Goal: Task Accomplishment & Management: Manage account settings

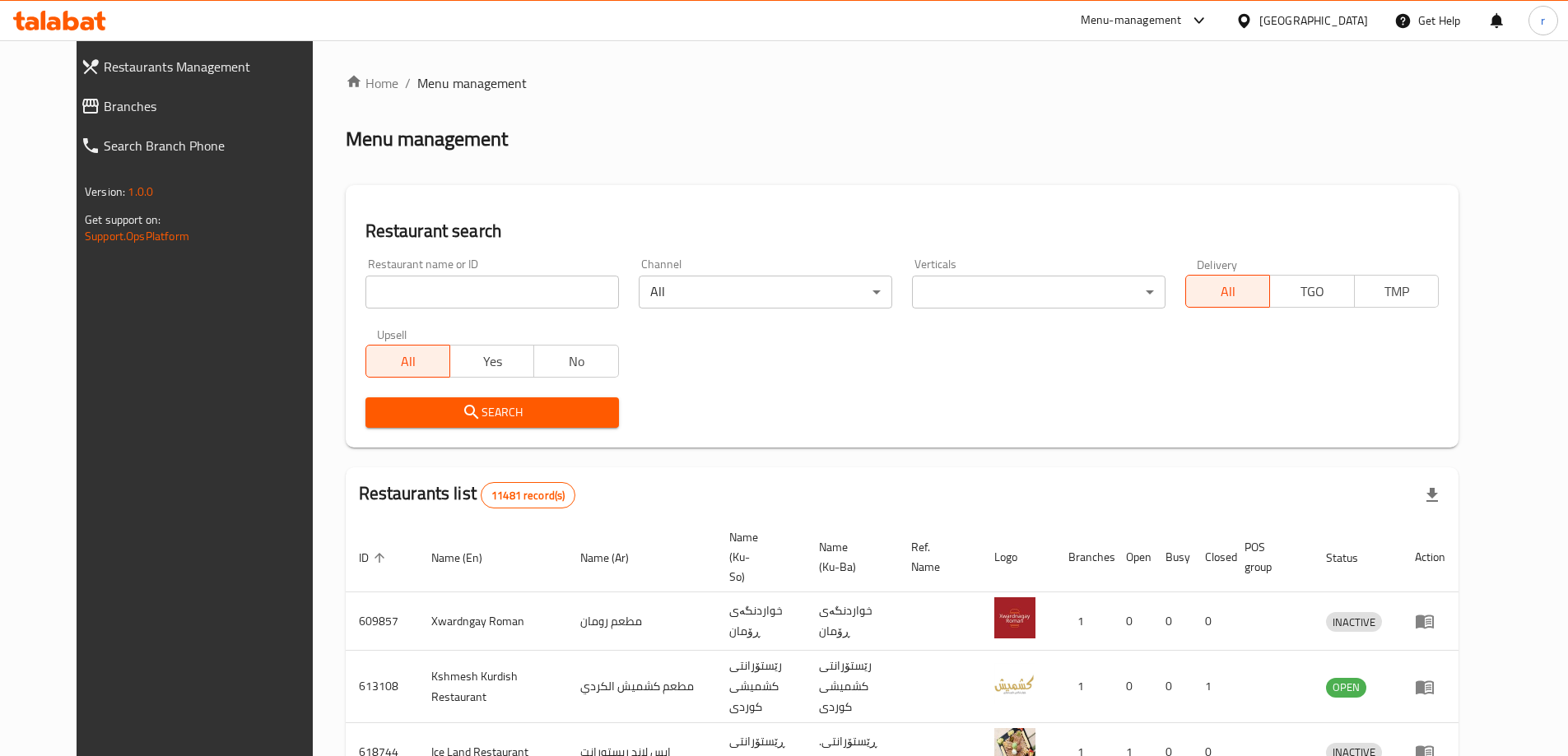
click at [419, 295] on input "search" at bounding box center [492, 292] width 253 height 33
paste input "Usta Pizza"
type input "Usta Pizza"
click at [379, 406] on span "Search" at bounding box center [492, 412] width 227 height 20
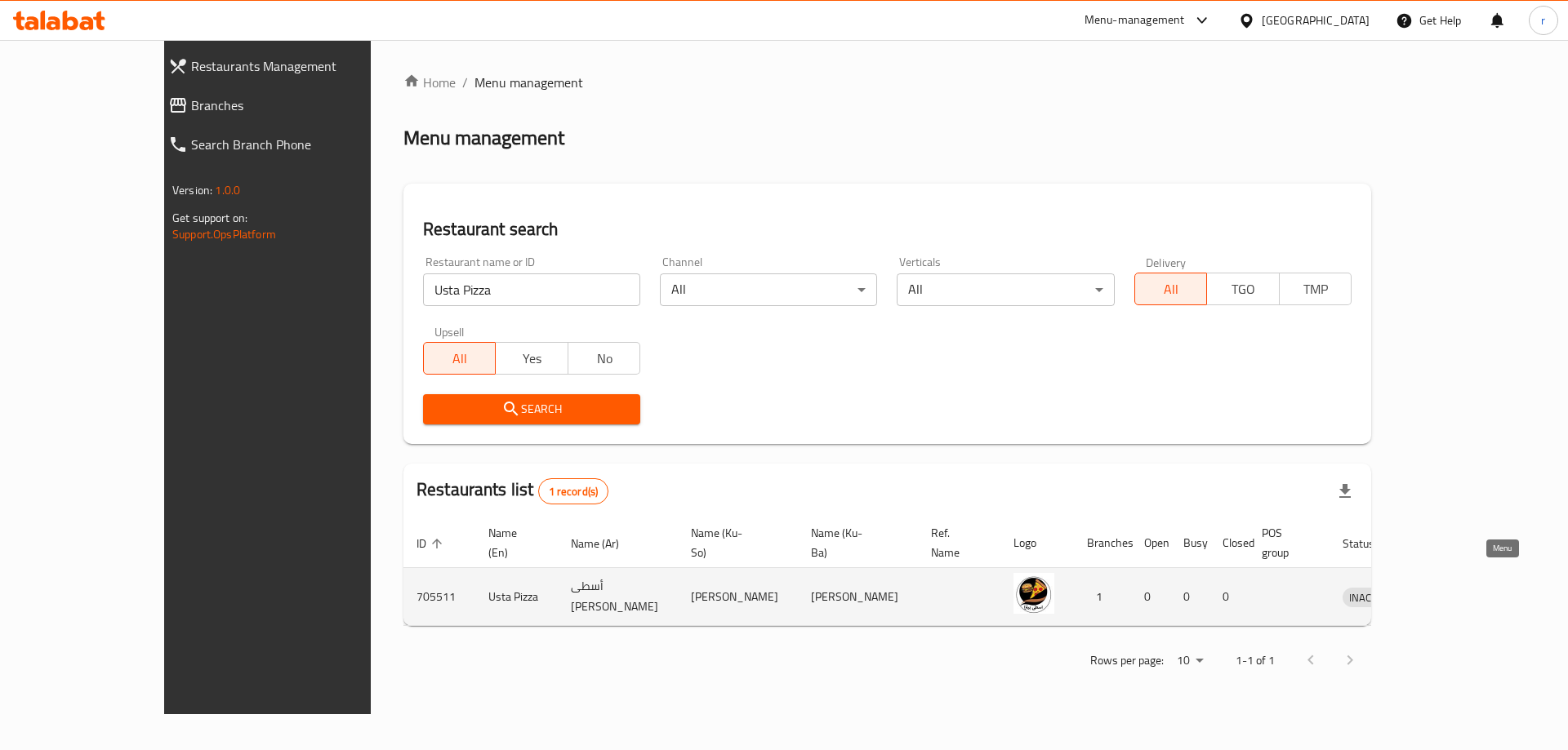
click at [1450, 591] on icon "enhanced table" at bounding box center [1441, 598] width 18 height 14
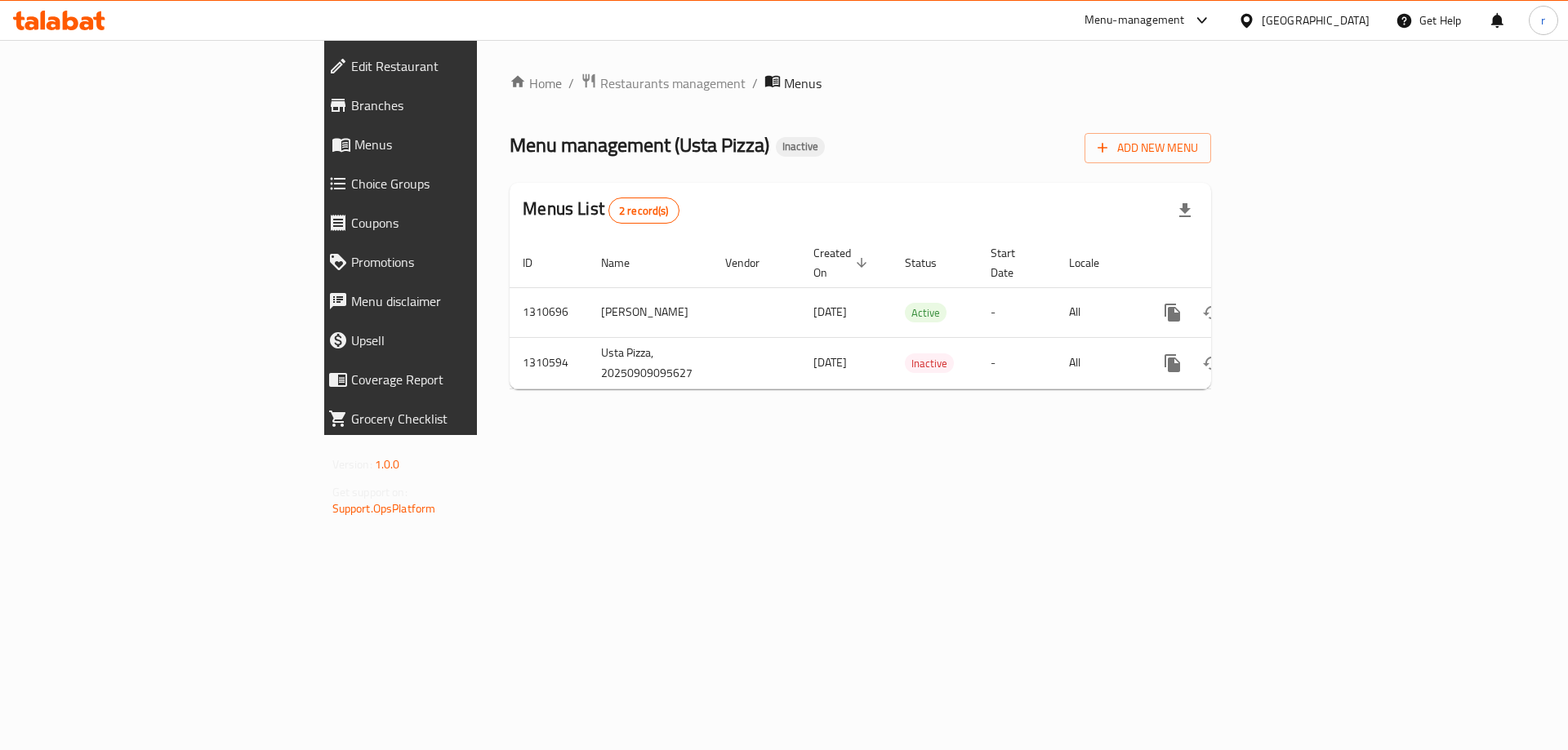
click at [315, 92] on link "Branches" at bounding box center [450, 105] width 271 height 39
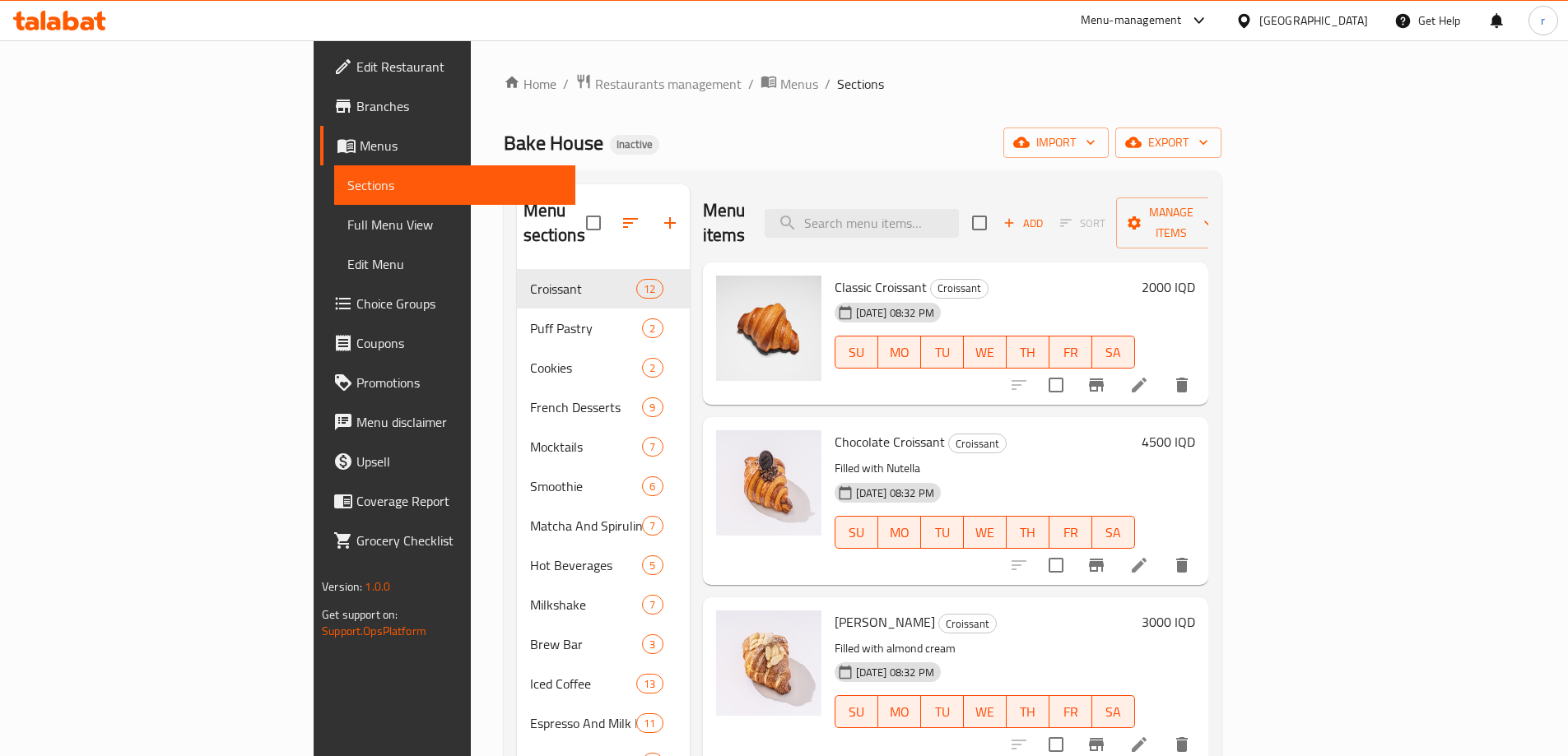
click at [81, 20] on icon at bounding box center [60, 20] width 93 height 19
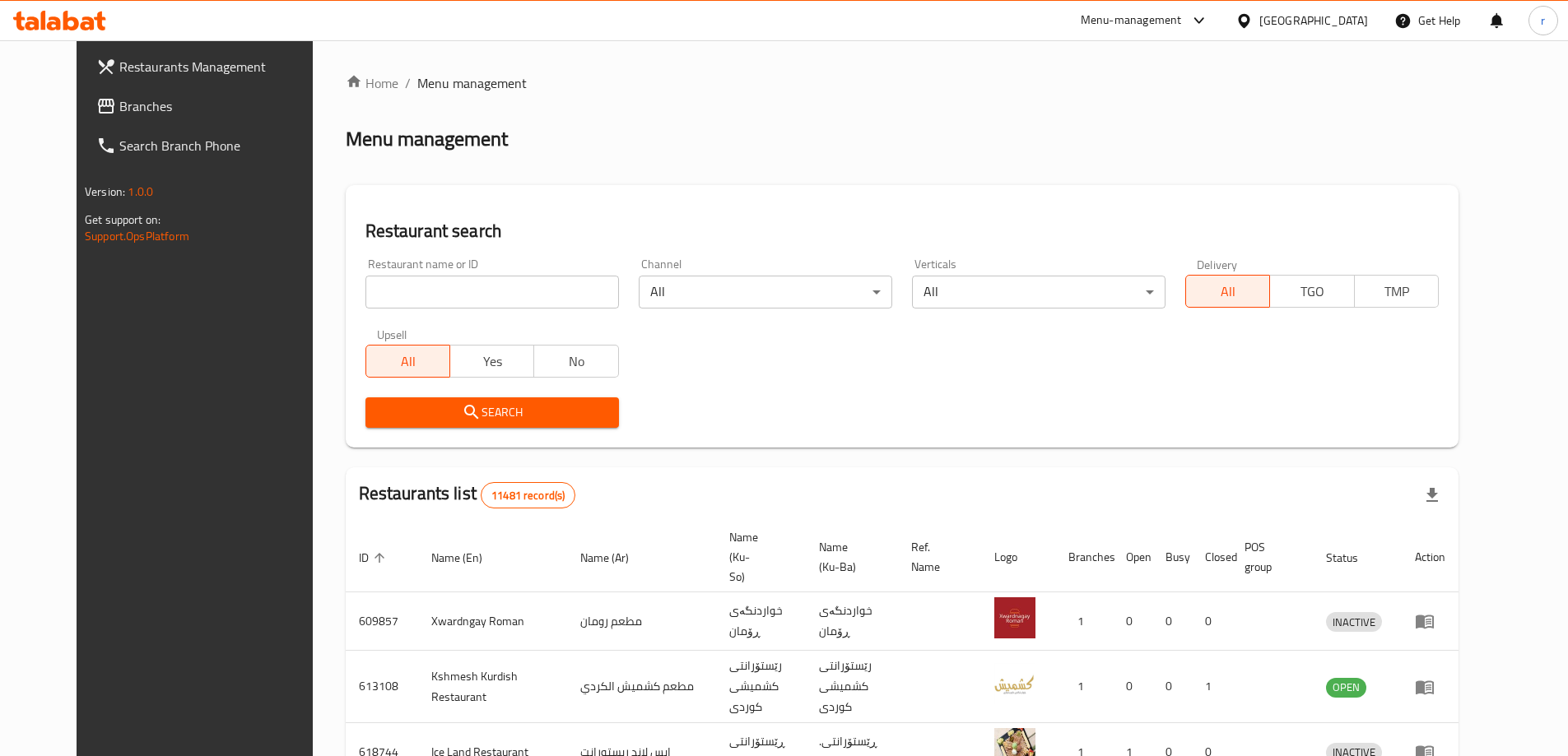
click at [437, 294] on input "search" at bounding box center [492, 292] width 253 height 33
type input "usta"
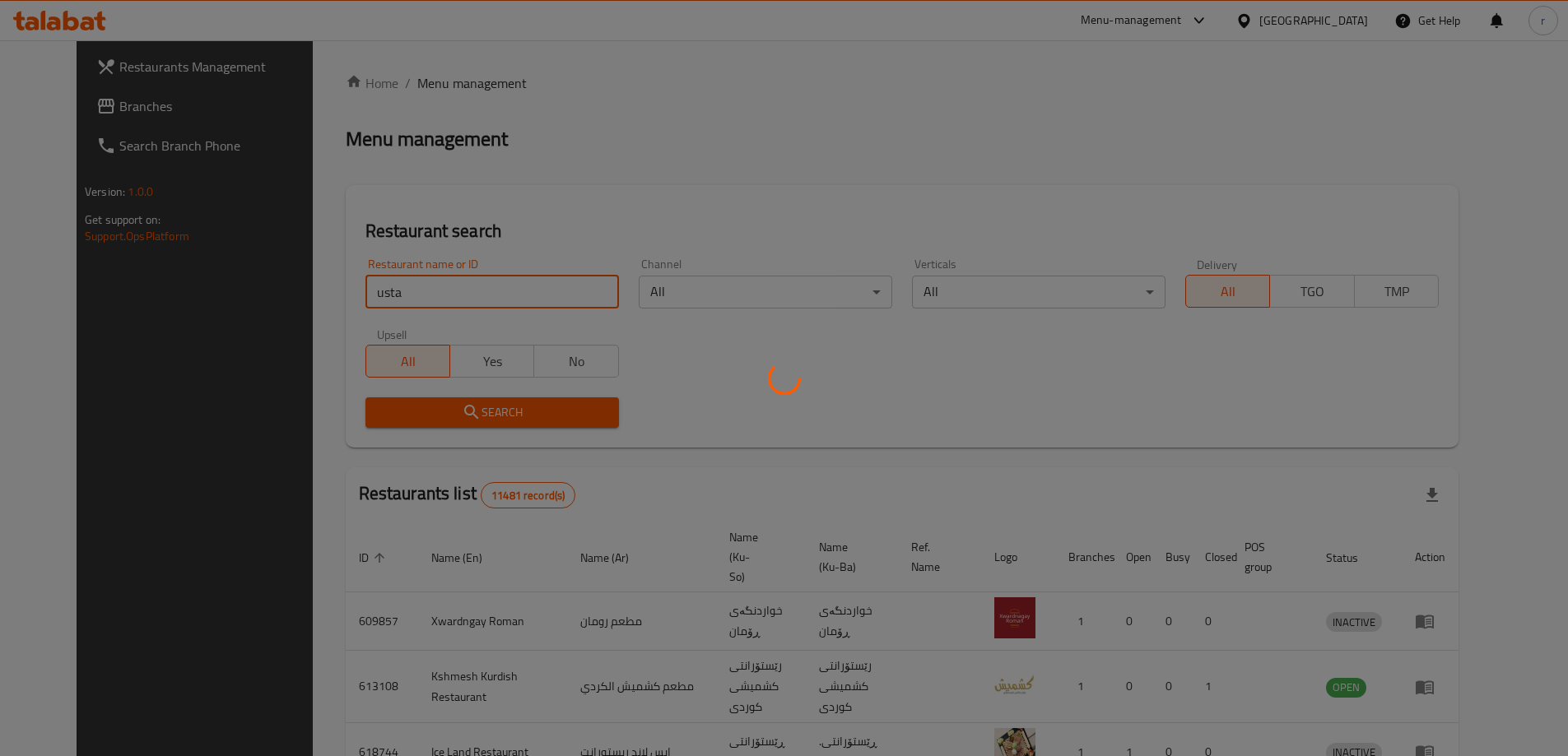
click at [760, 203] on div at bounding box center [784, 378] width 1568 height 756
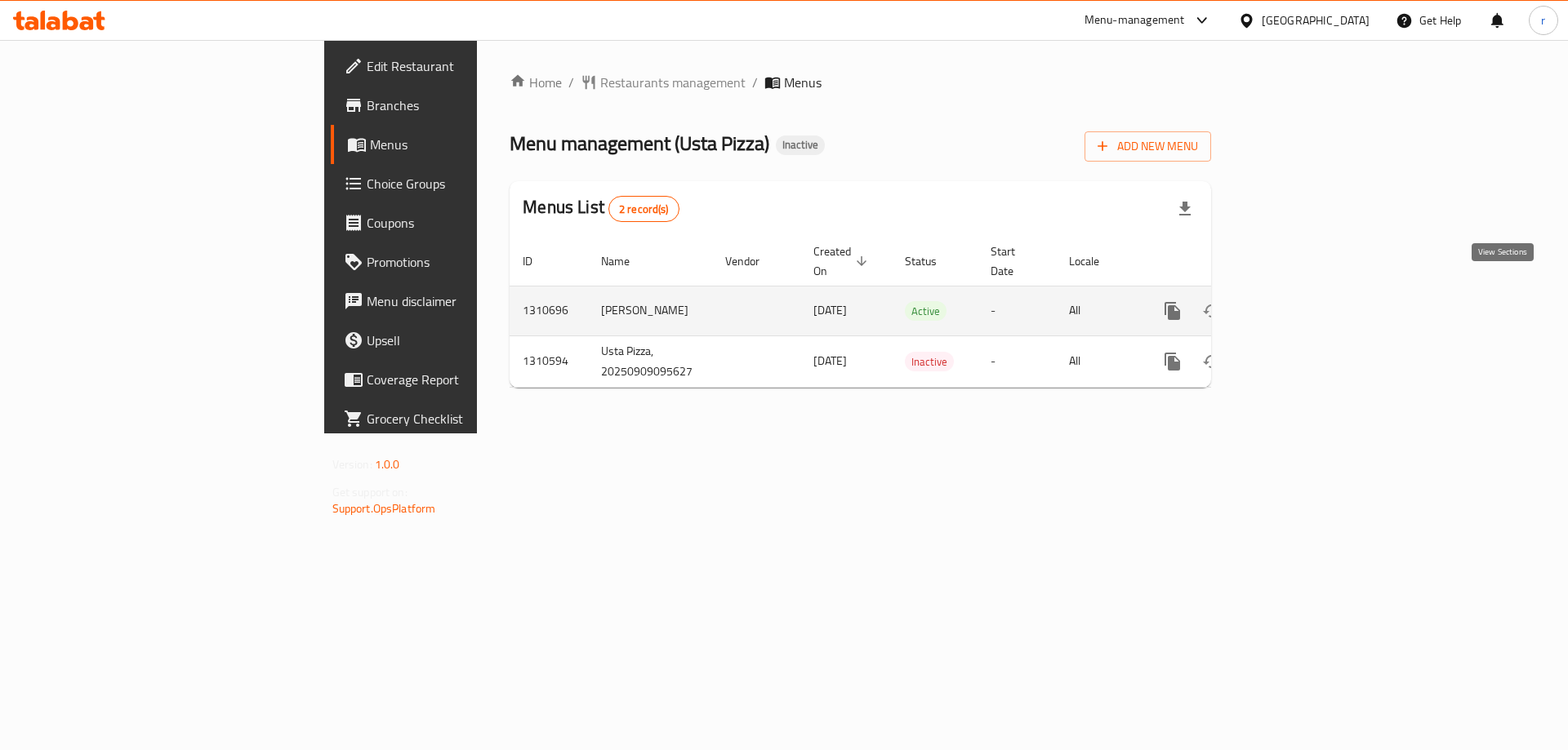
click at [1300, 301] on icon "enhanced table" at bounding box center [1291, 310] width 19 height 19
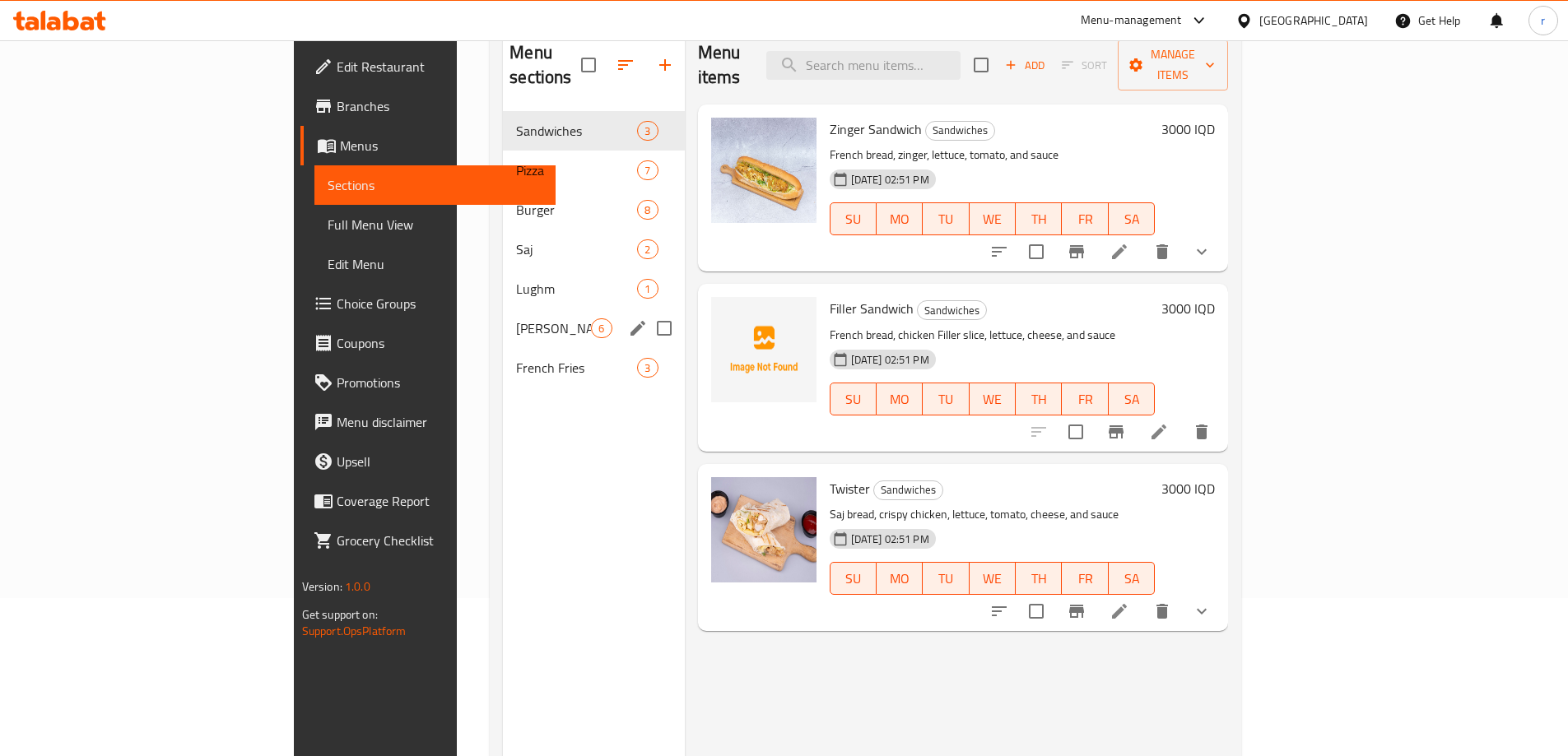
scroll to position [121, 0]
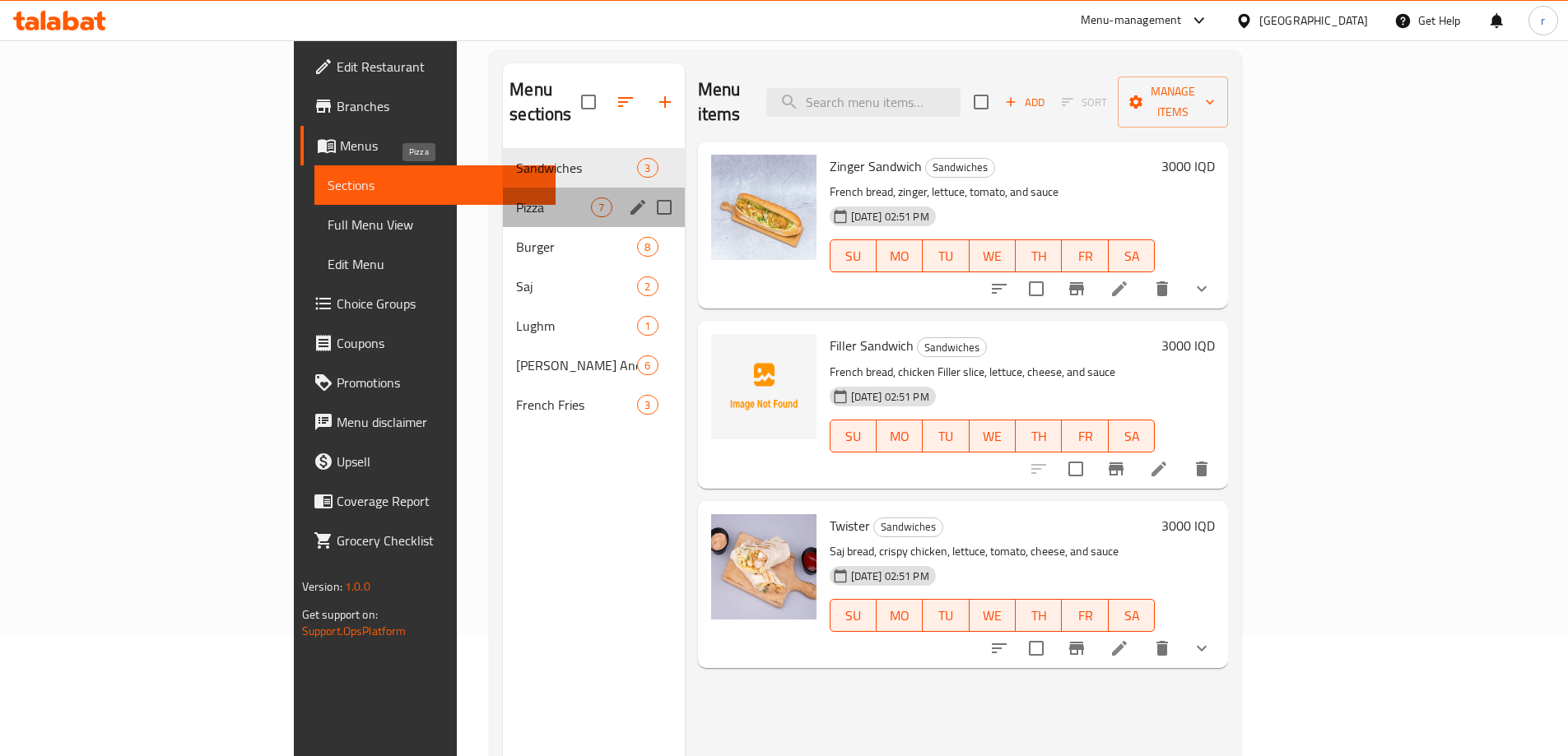
click at [516, 198] on span "Pizza" at bounding box center [553, 207] width 75 height 19
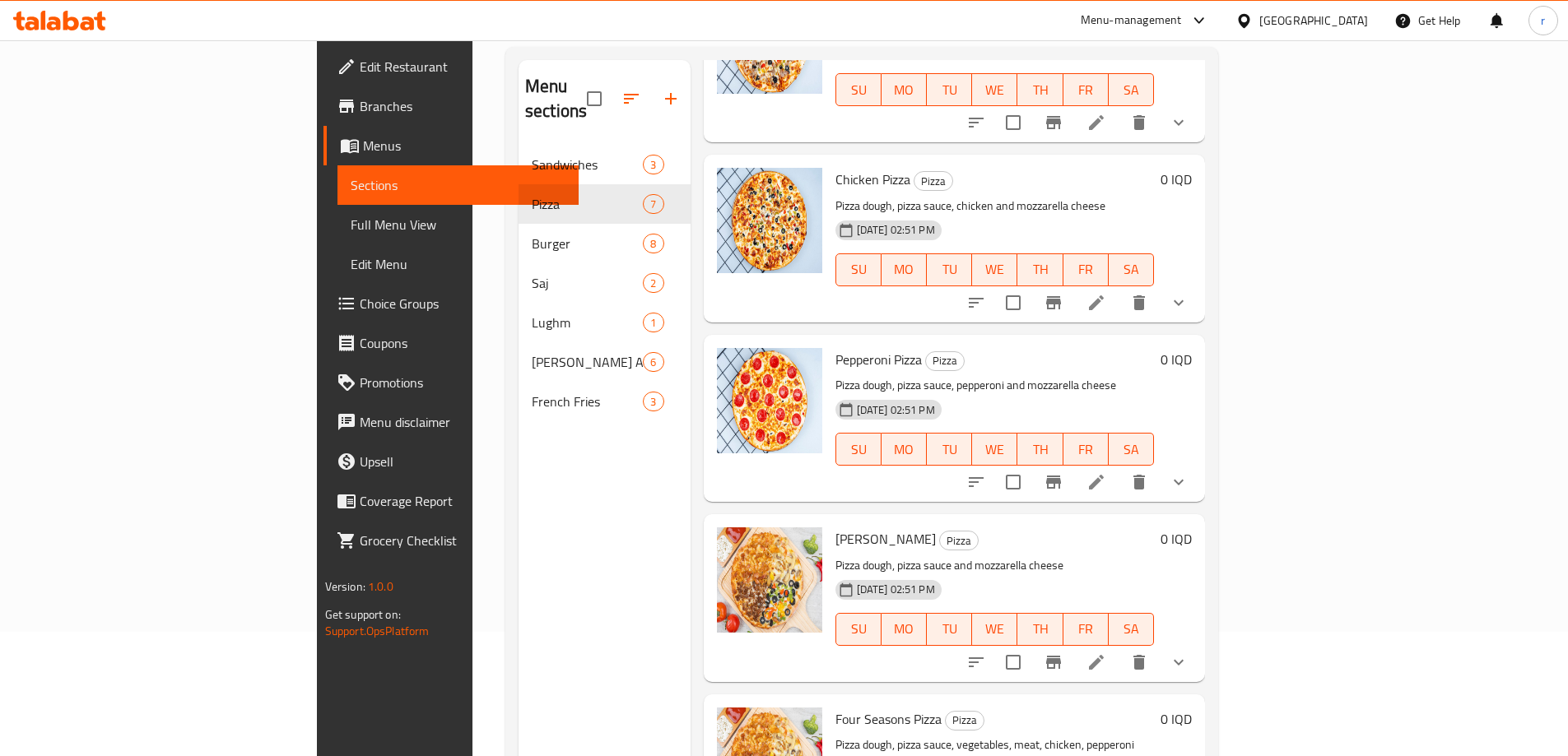
scroll to position [11, 0]
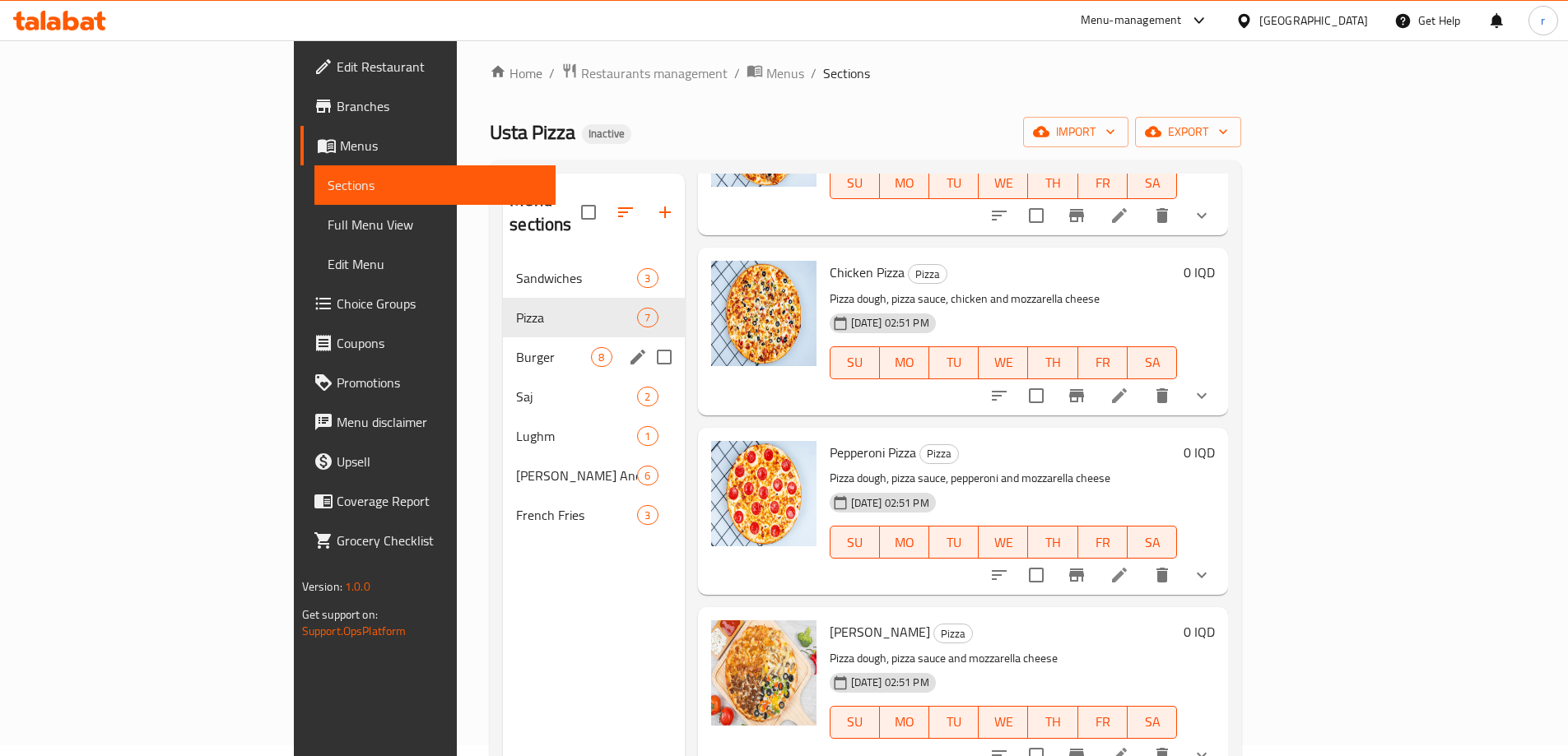
click at [503, 342] on div "Burger 8" at bounding box center [594, 357] width 181 height 40
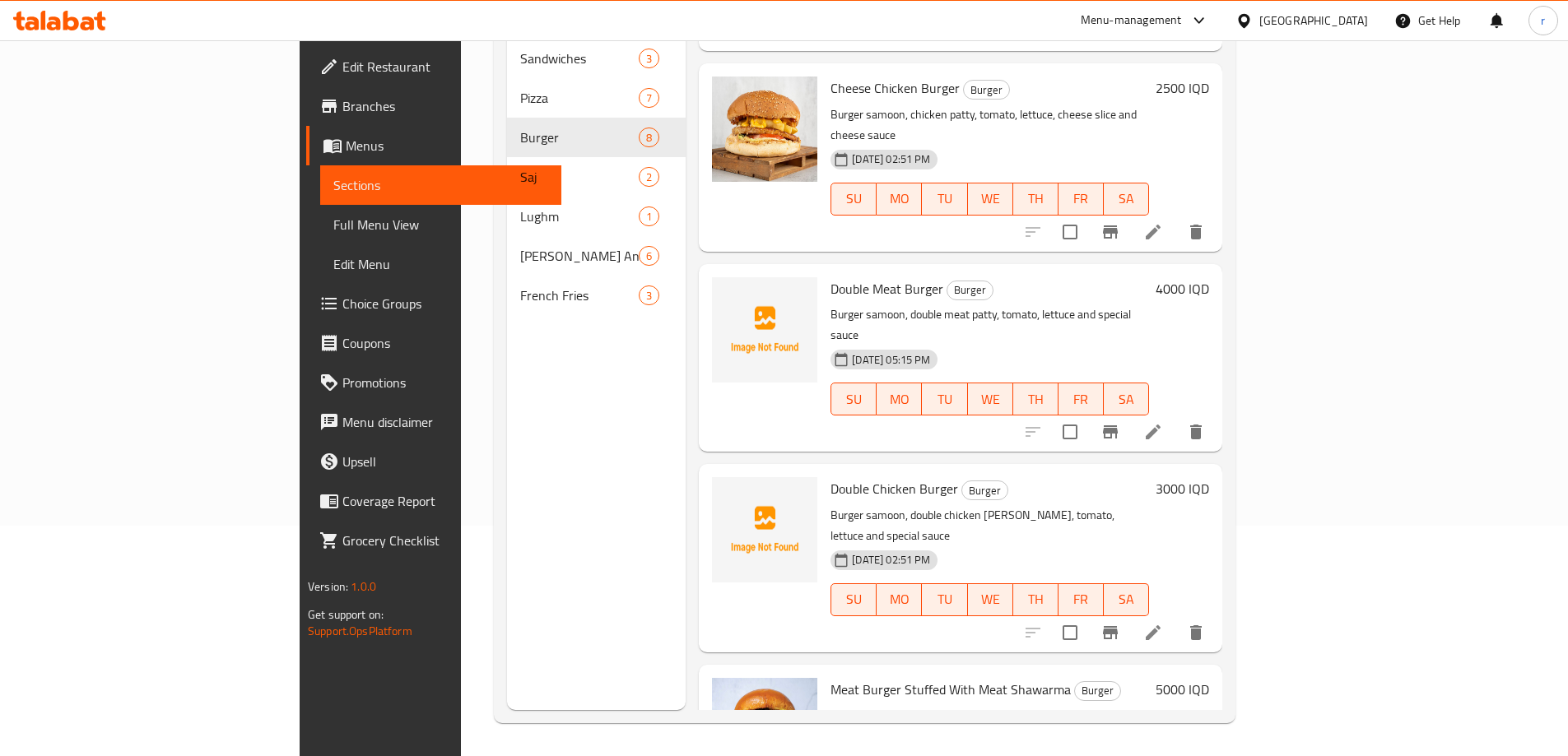
scroll to position [723, 0]
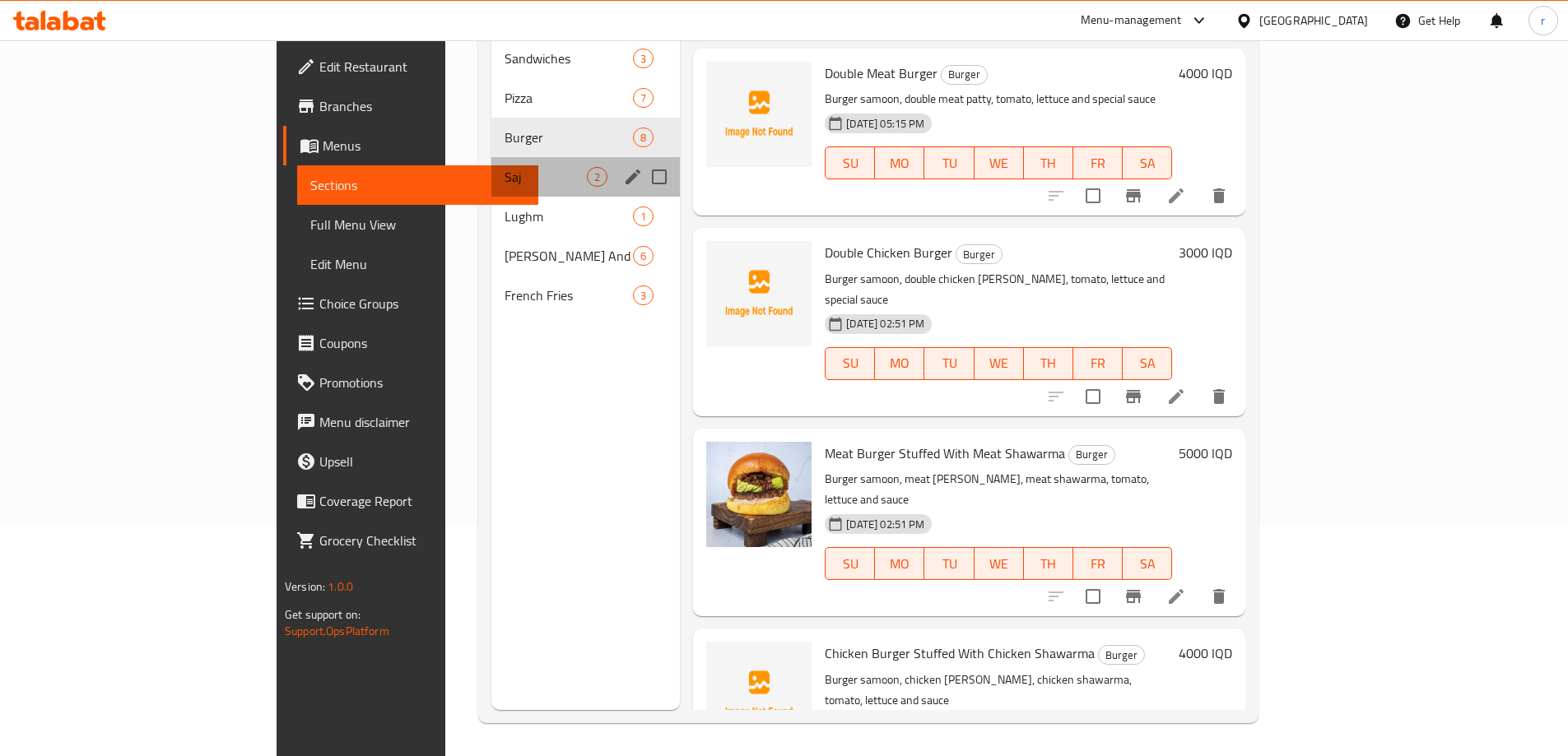
click at [492, 157] on div "Saj 2" at bounding box center [586, 177] width 188 height 40
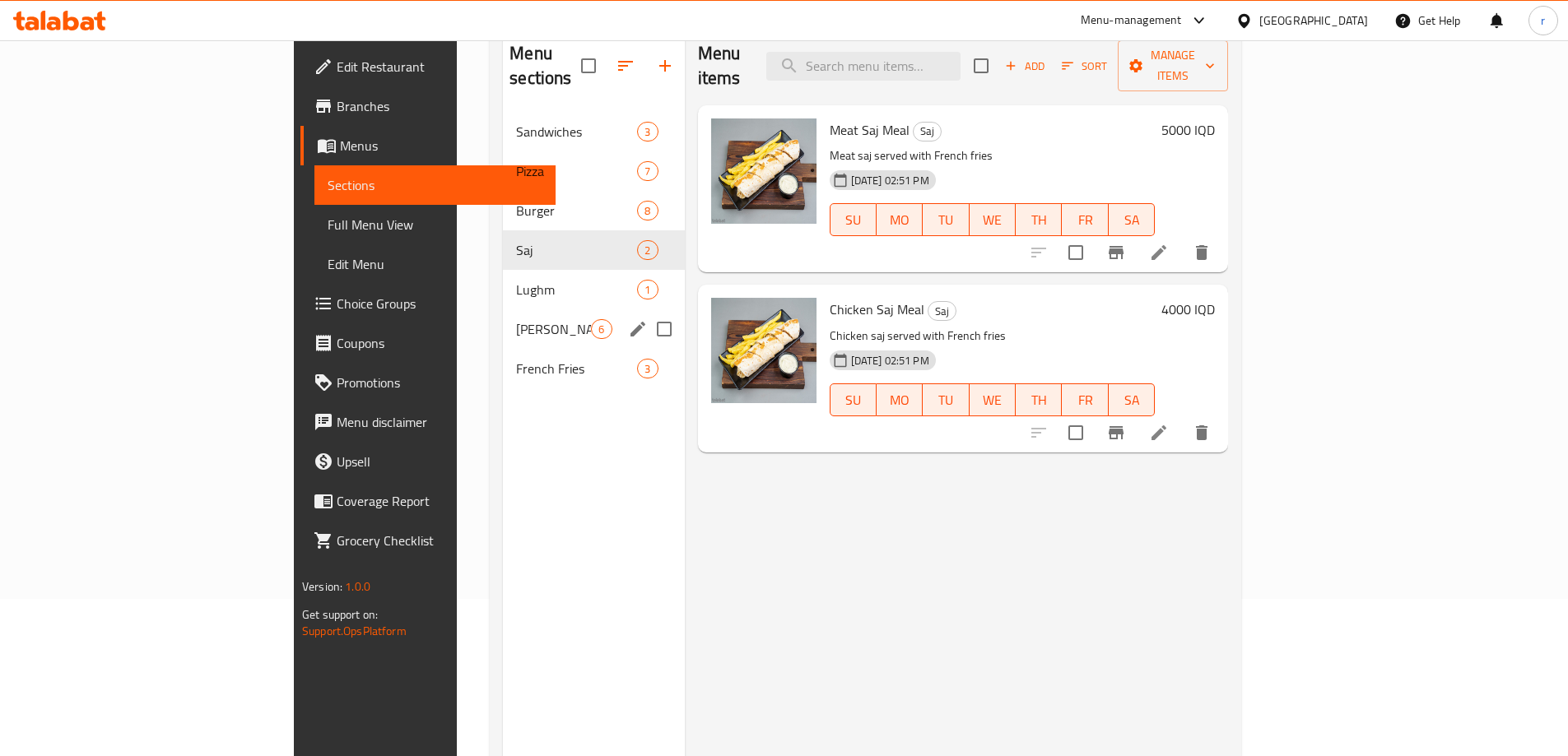
scroll to position [121, 0]
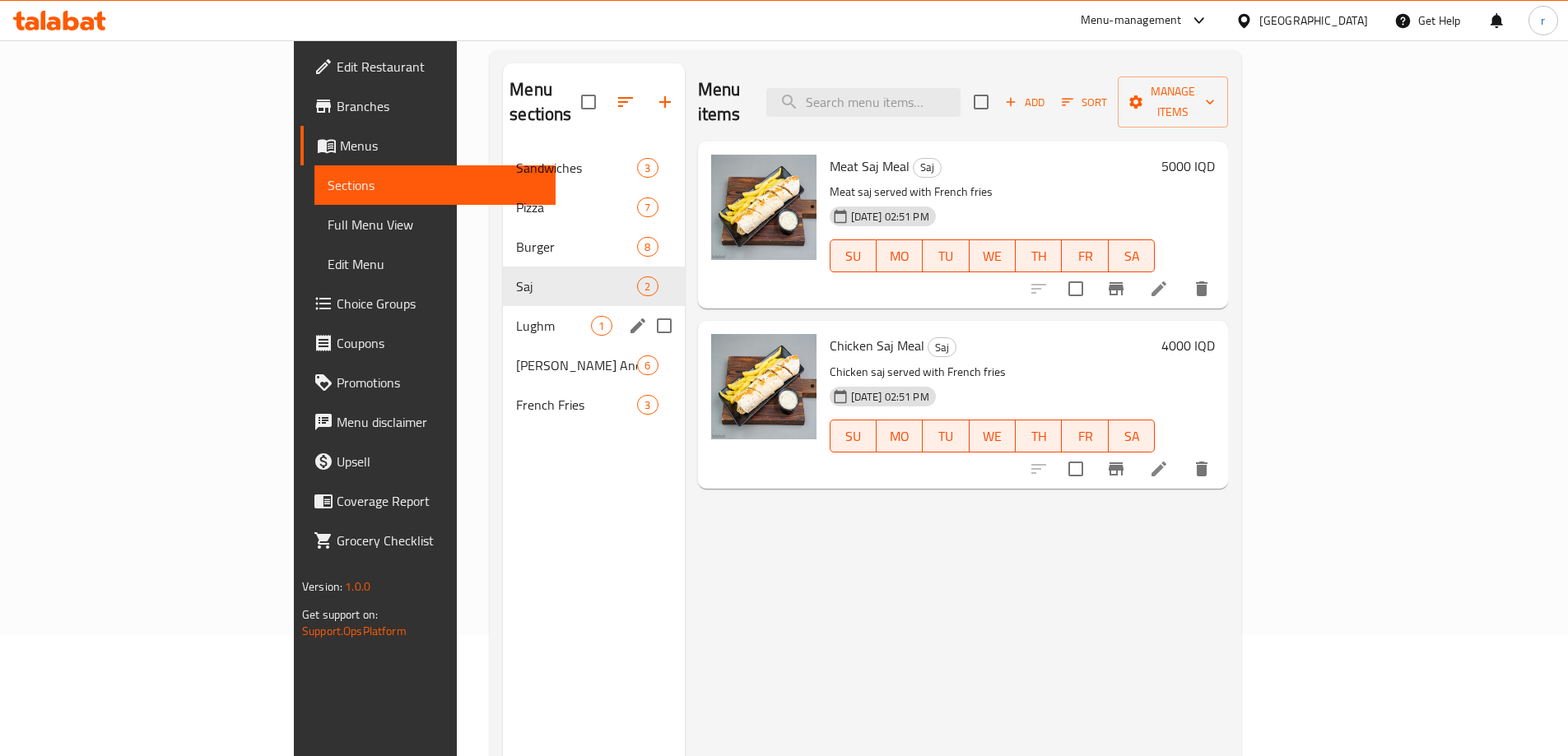
click at [516, 316] on span "Lughm" at bounding box center [553, 325] width 75 height 19
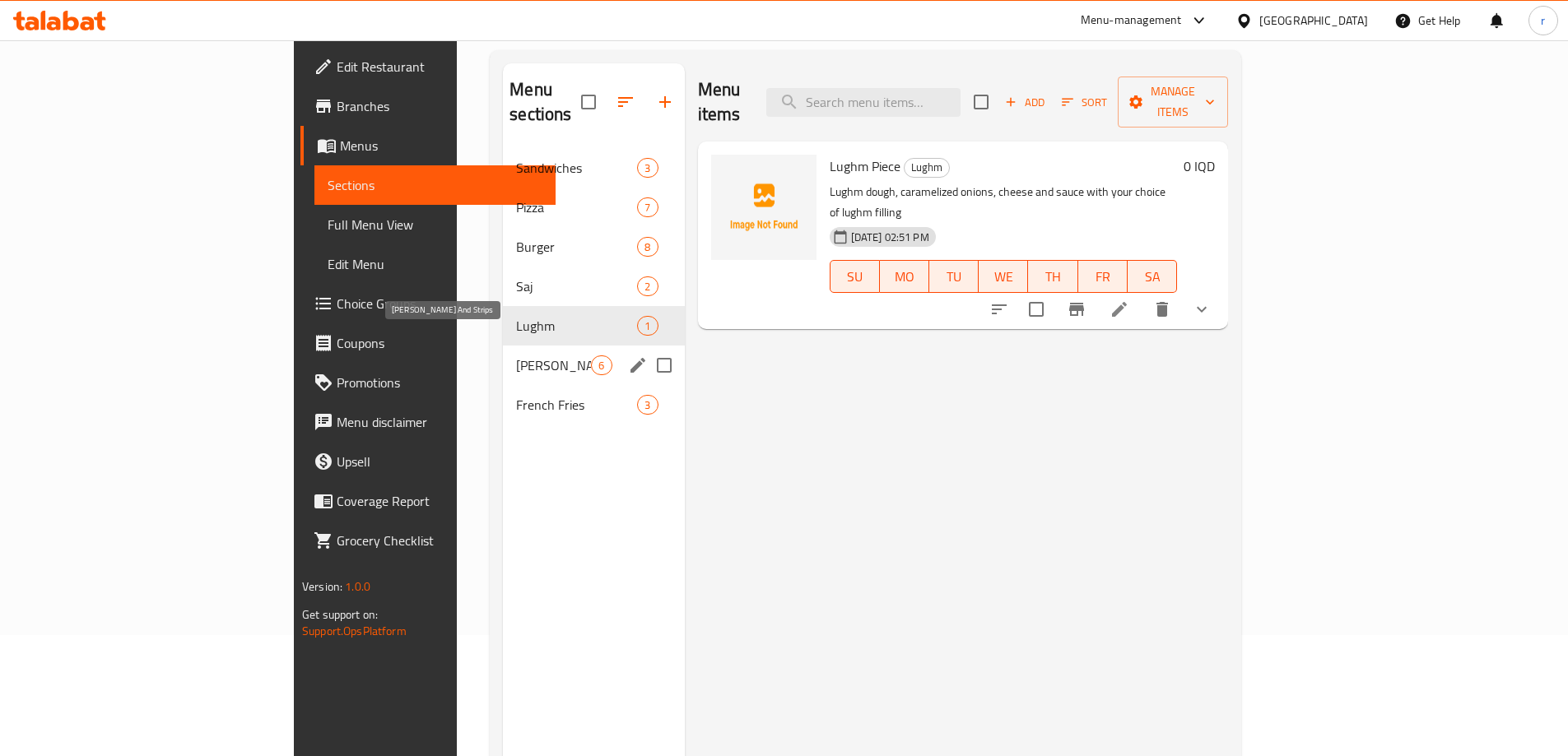
click at [516, 355] on span "Rizo And Strips" at bounding box center [553, 365] width 75 height 19
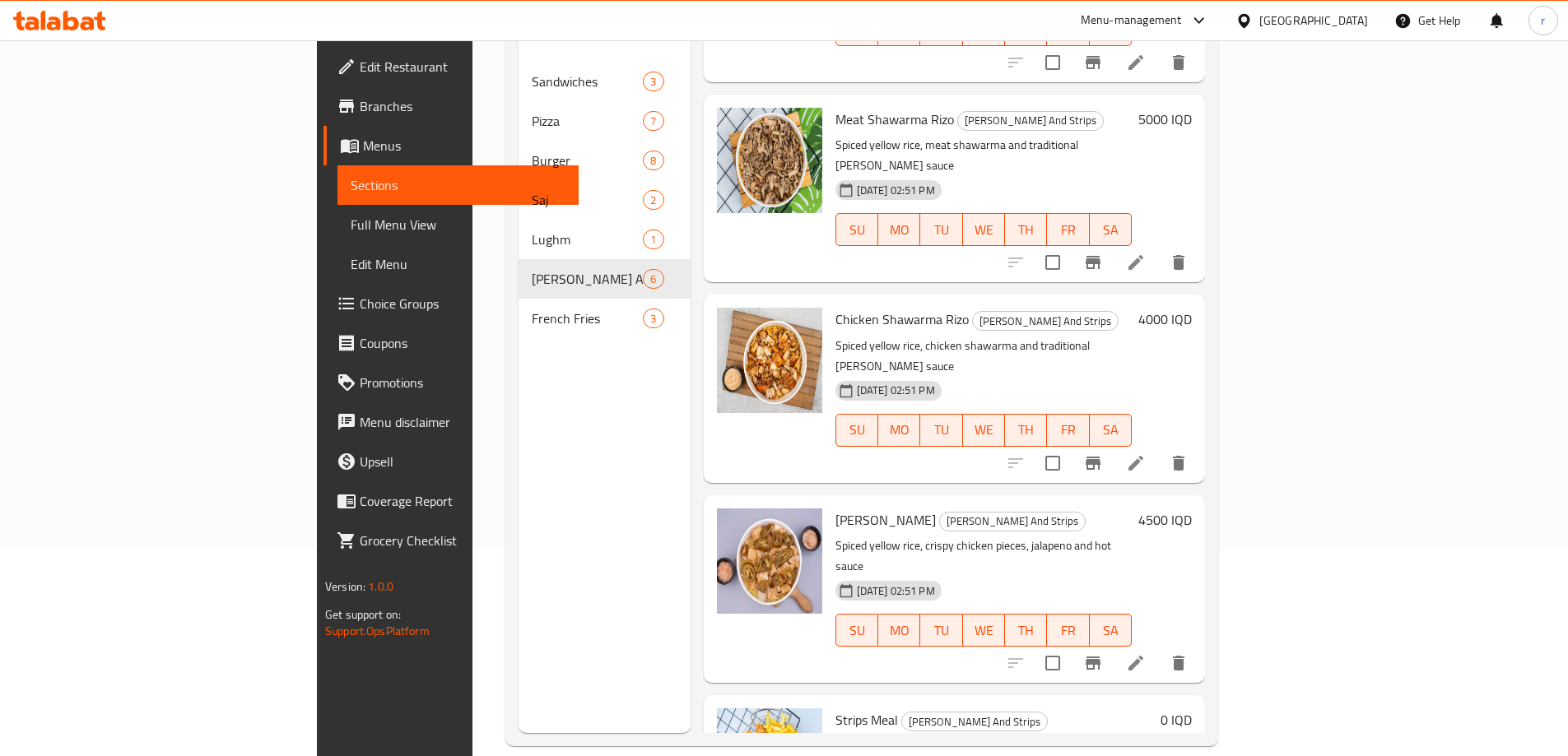
scroll to position [230, 0]
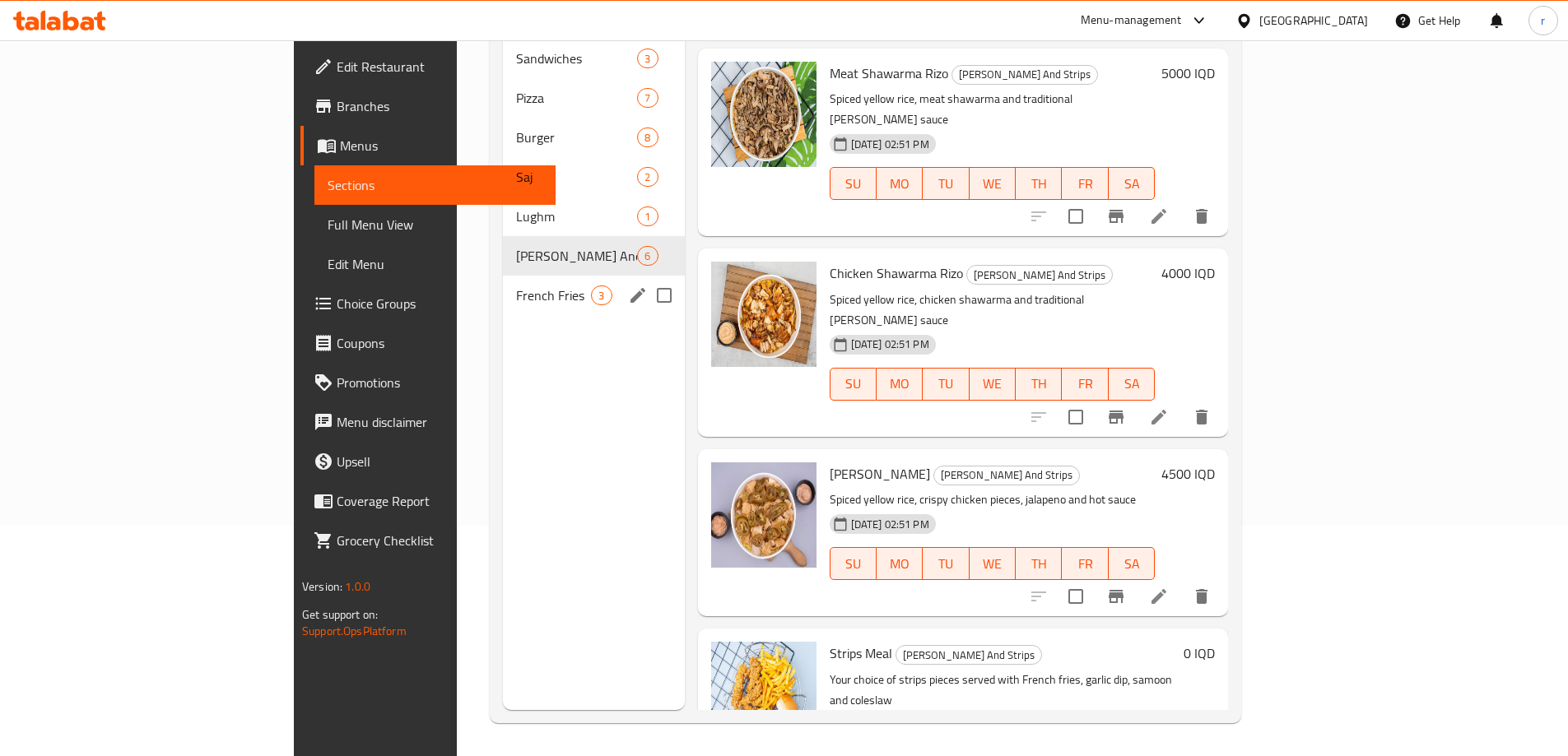
click at [503, 280] on div "French Fries 3" at bounding box center [594, 295] width 181 height 40
